Goal: Information Seeking & Learning: Find specific fact

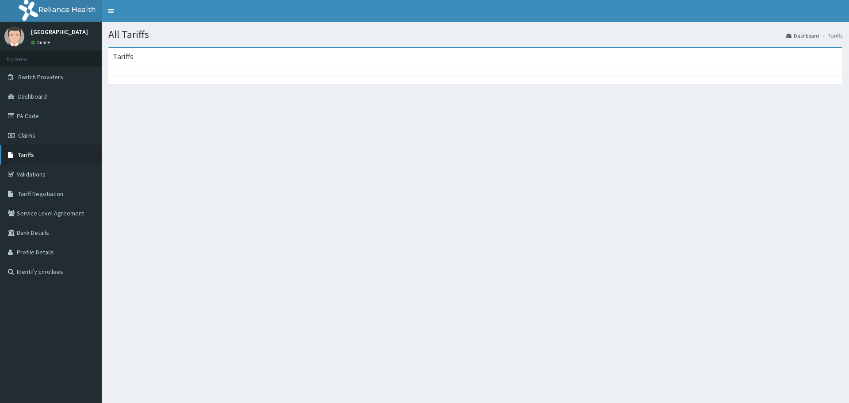
click at [39, 157] on link "Tariffs" at bounding box center [51, 154] width 102 height 19
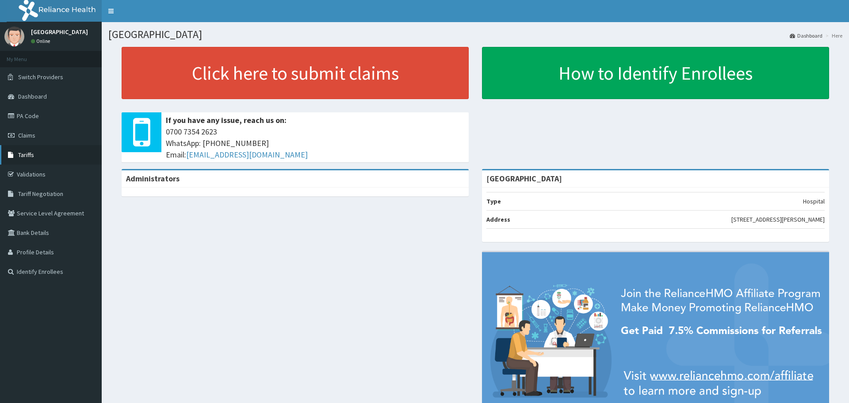
click at [23, 149] on link "Tariffs" at bounding box center [51, 154] width 102 height 19
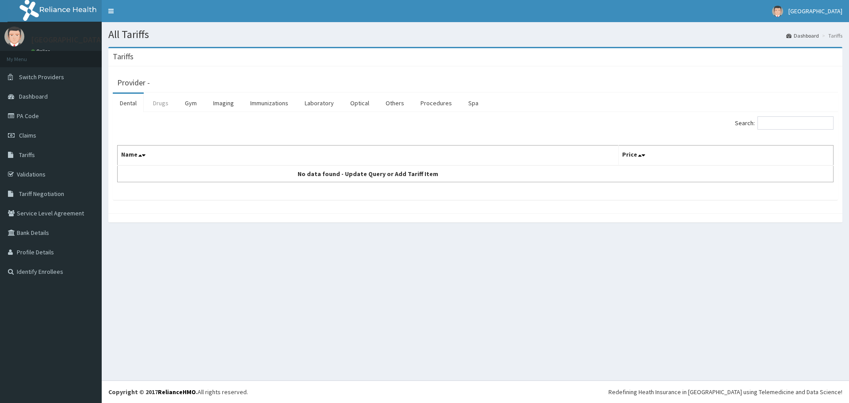
click at [154, 104] on link "Drugs" at bounding box center [161, 103] width 30 height 19
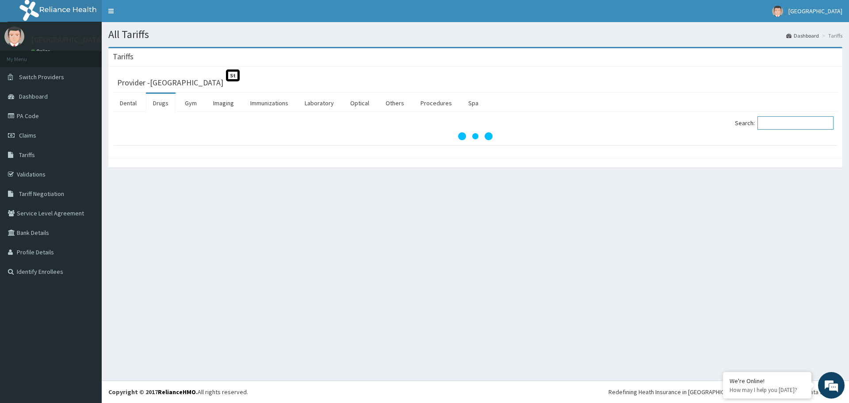
click at [793, 120] on input "Search:" at bounding box center [796, 122] width 76 height 13
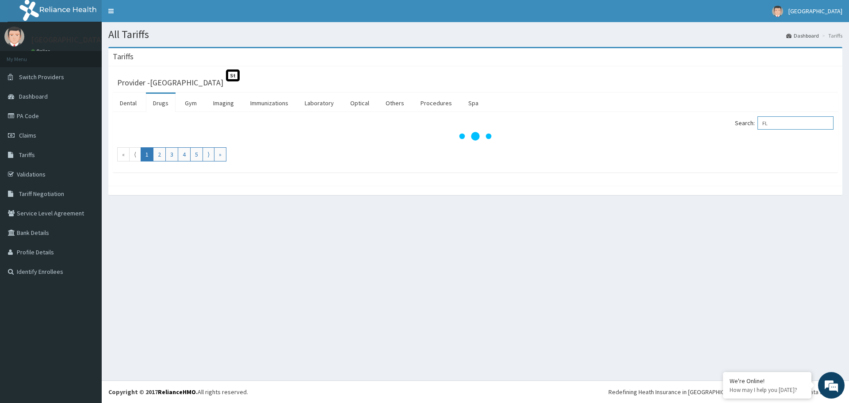
type input "F"
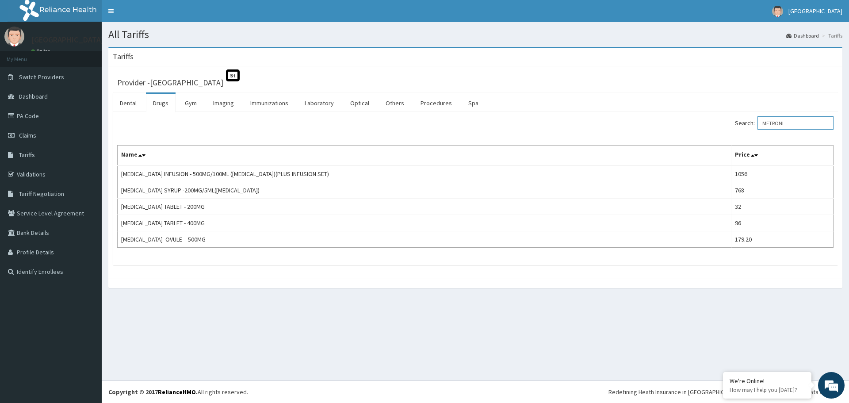
drag, startPoint x: 793, startPoint y: 124, endPoint x: 700, endPoint y: 145, distance: 95.7
click at [732, 131] on div "Search: METRONI" at bounding box center [658, 123] width 352 height 15
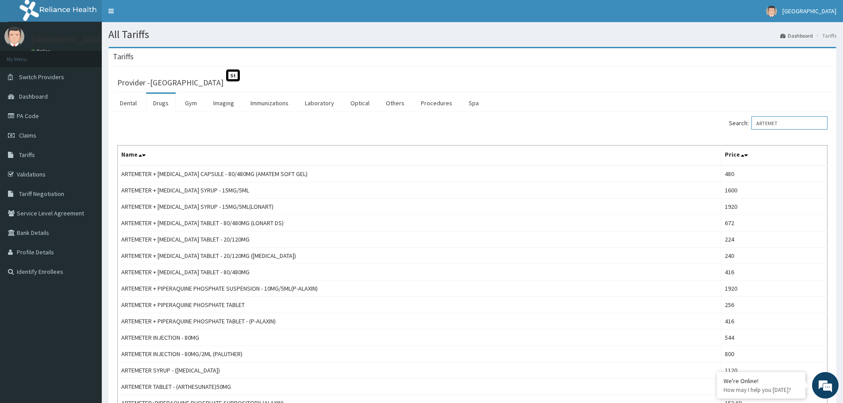
drag, startPoint x: 784, startPoint y: 120, endPoint x: 700, endPoint y: 132, distance: 85.0
click at [703, 132] on div "Search: ARTEMET" at bounding box center [653, 123] width 349 height 15
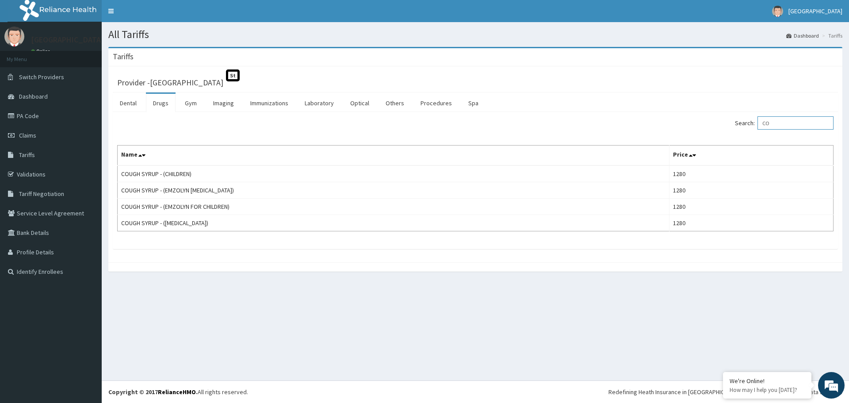
type input "C"
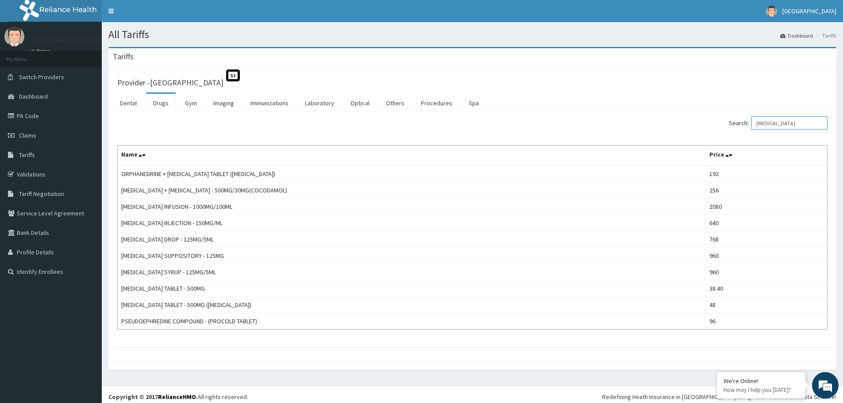
drag, startPoint x: 809, startPoint y: 121, endPoint x: 612, endPoint y: 142, distance: 197.5
click at [645, 135] on div "Search: [MEDICAL_DATA] Name Price ORPHANEDRINE + [MEDICAL_DATA] TABLET ([MEDICA…" at bounding box center [472, 222] width 710 height 213
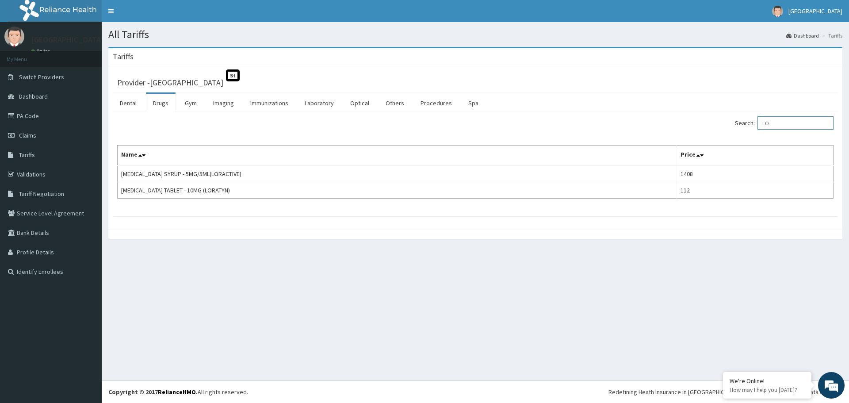
type input "L"
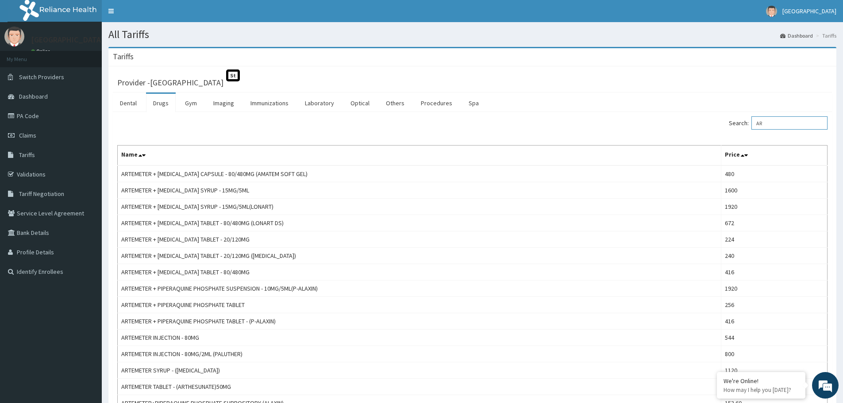
type input "A"
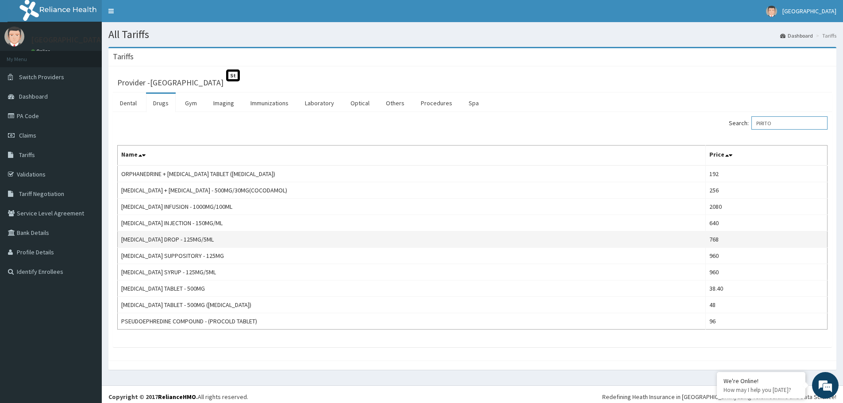
type input "PIRITON"
